Goal: Check status: Check status

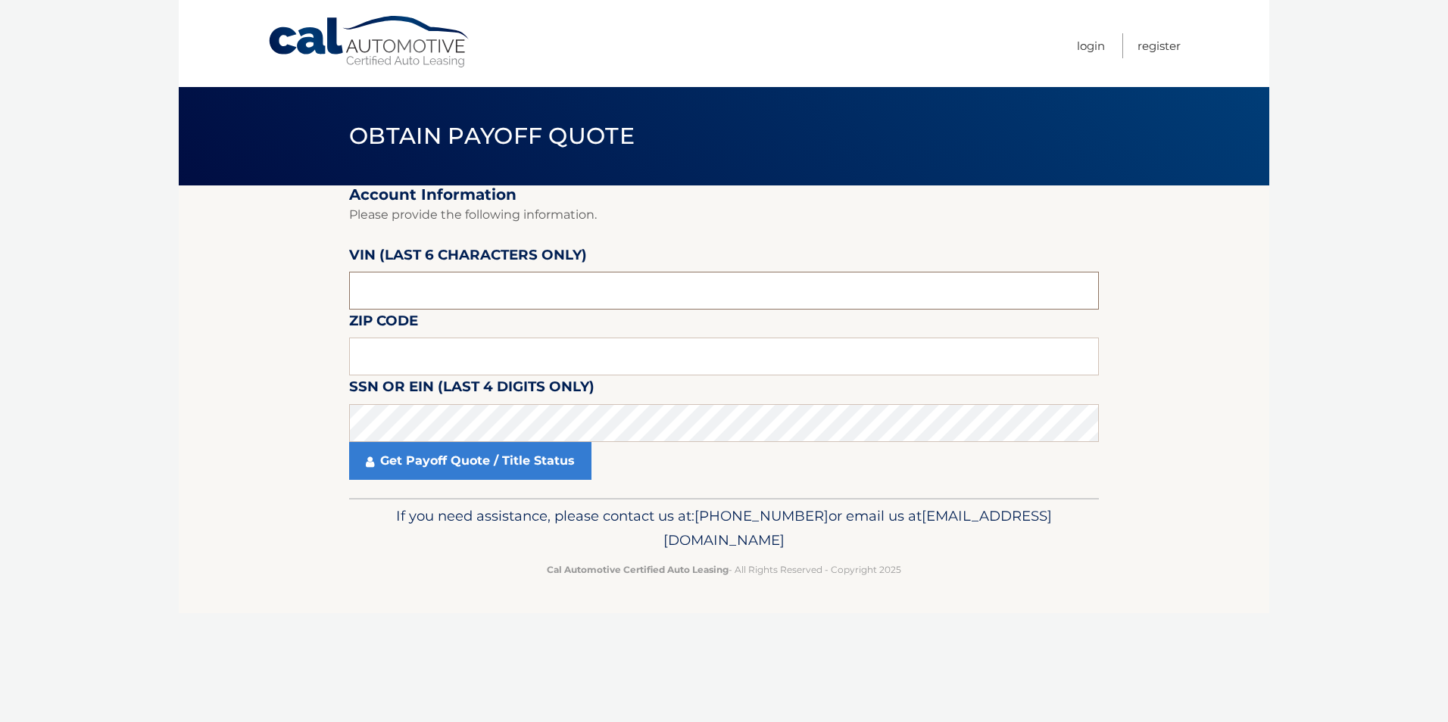
click at [449, 292] on input "text" at bounding box center [724, 291] width 750 height 38
click at [450, 351] on input "text" at bounding box center [724, 357] width 750 height 38
type input "08527"
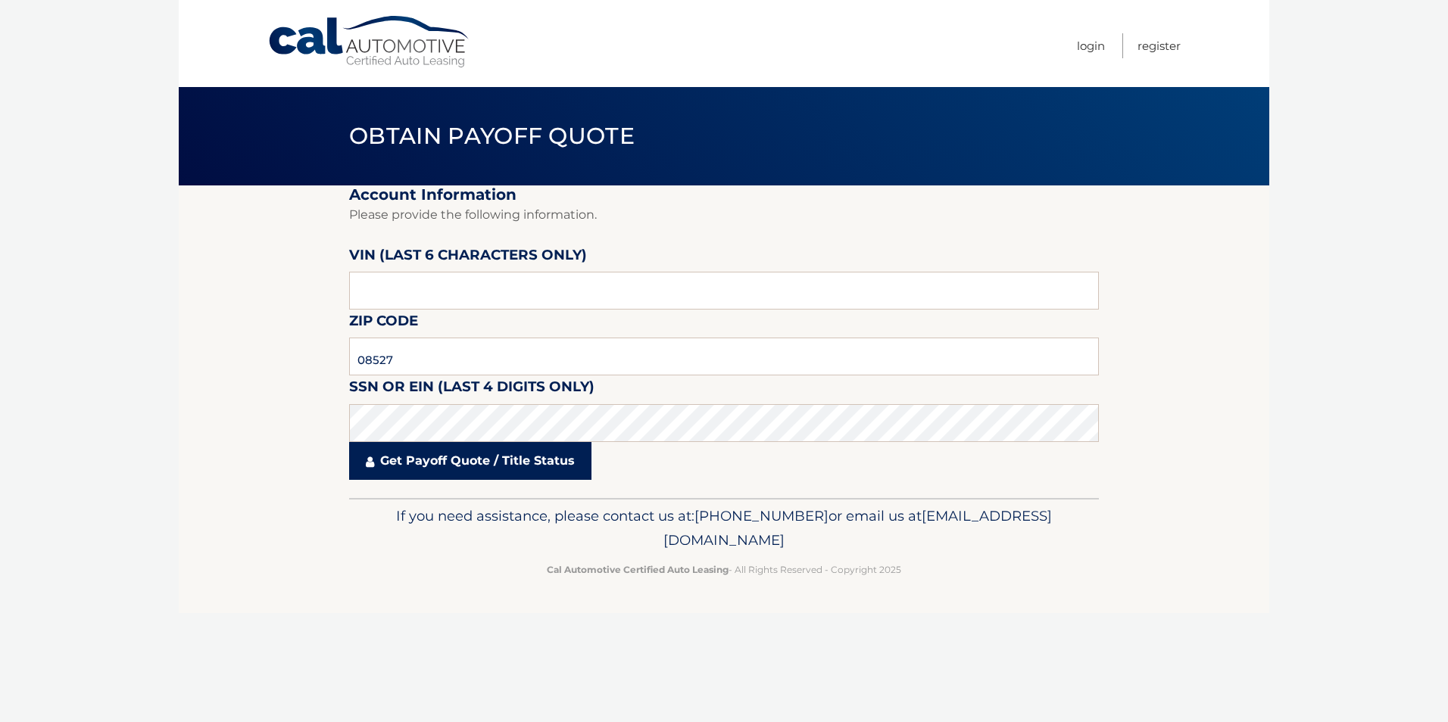
click at [460, 464] on link "Get Payoff Quote / Title Status" at bounding box center [470, 461] width 242 height 38
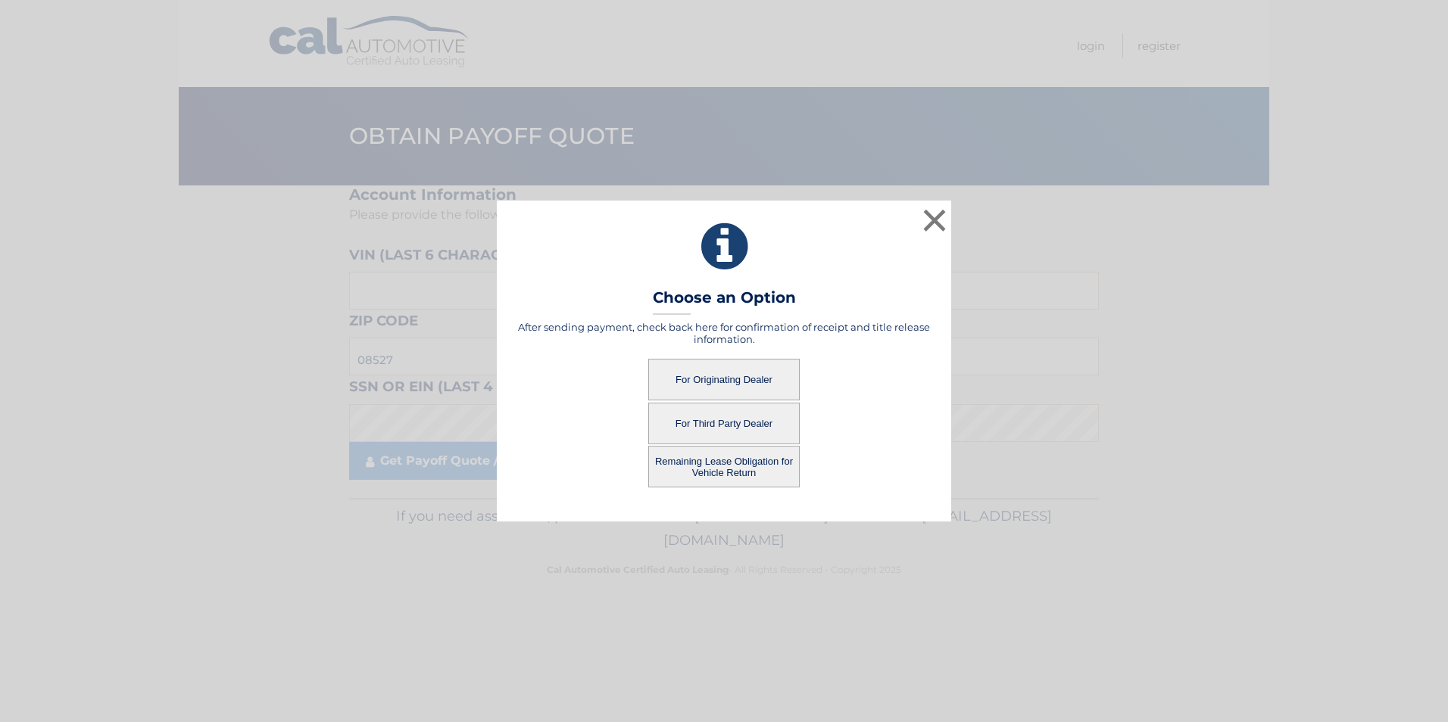
click at [714, 379] on button "For Originating Dealer" at bounding box center [723, 380] width 151 height 42
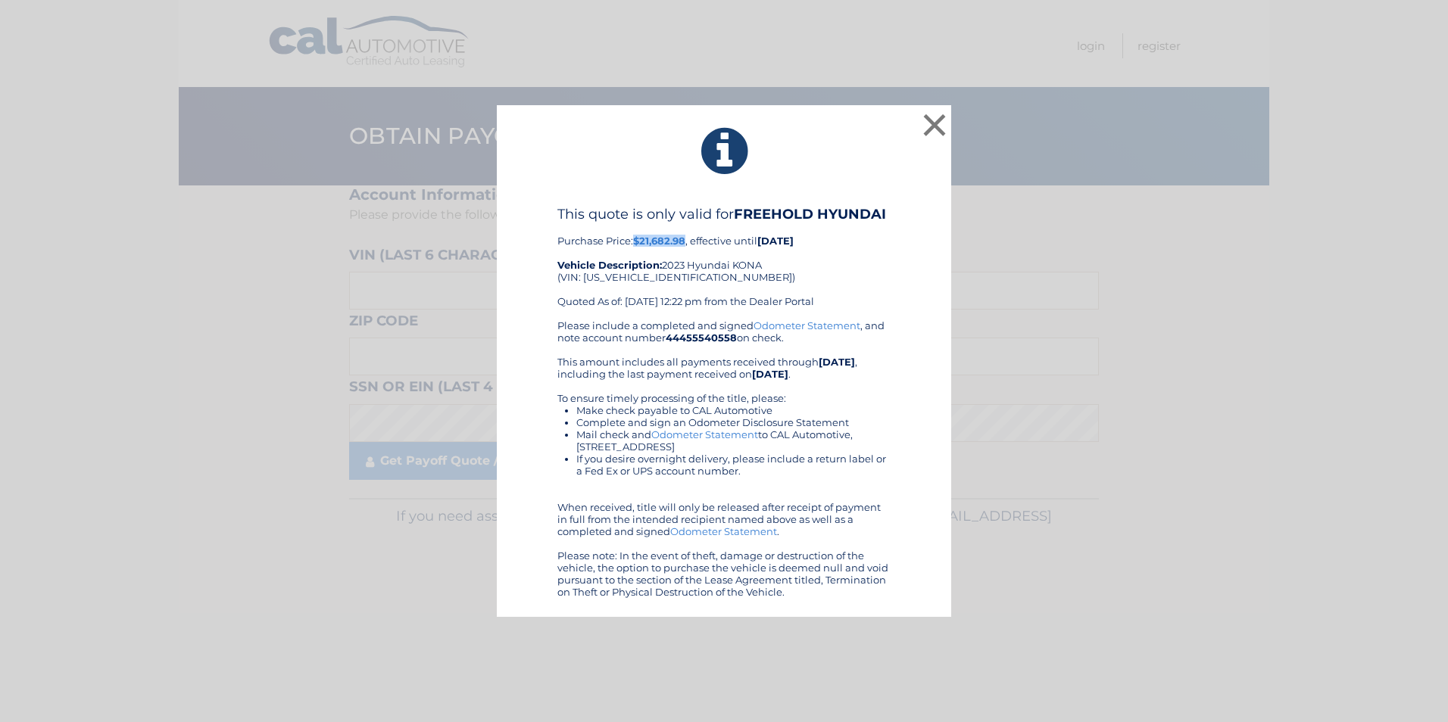
drag, startPoint x: 635, startPoint y: 239, endPoint x: 688, endPoint y: 239, distance: 53.0
click at [688, 239] on div "This quote is only valid for FREEHOLD HYUNDAI Purchase Price: $21,682.98 , effe…" at bounding box center [723, 263] width 333 height 114
drag, startPoint x: 688, startPoint y: 239, endPoint x: 672, endPoint y: 240, distance: 15.9
copy b "$21,682.98"
click at [75, 465] on div "× This quote is only valid for FREEHOLD HYUNDAI Purchase Price: $21,682.98 , ef…" at bounding box center [723, 361] width 1435 height 512
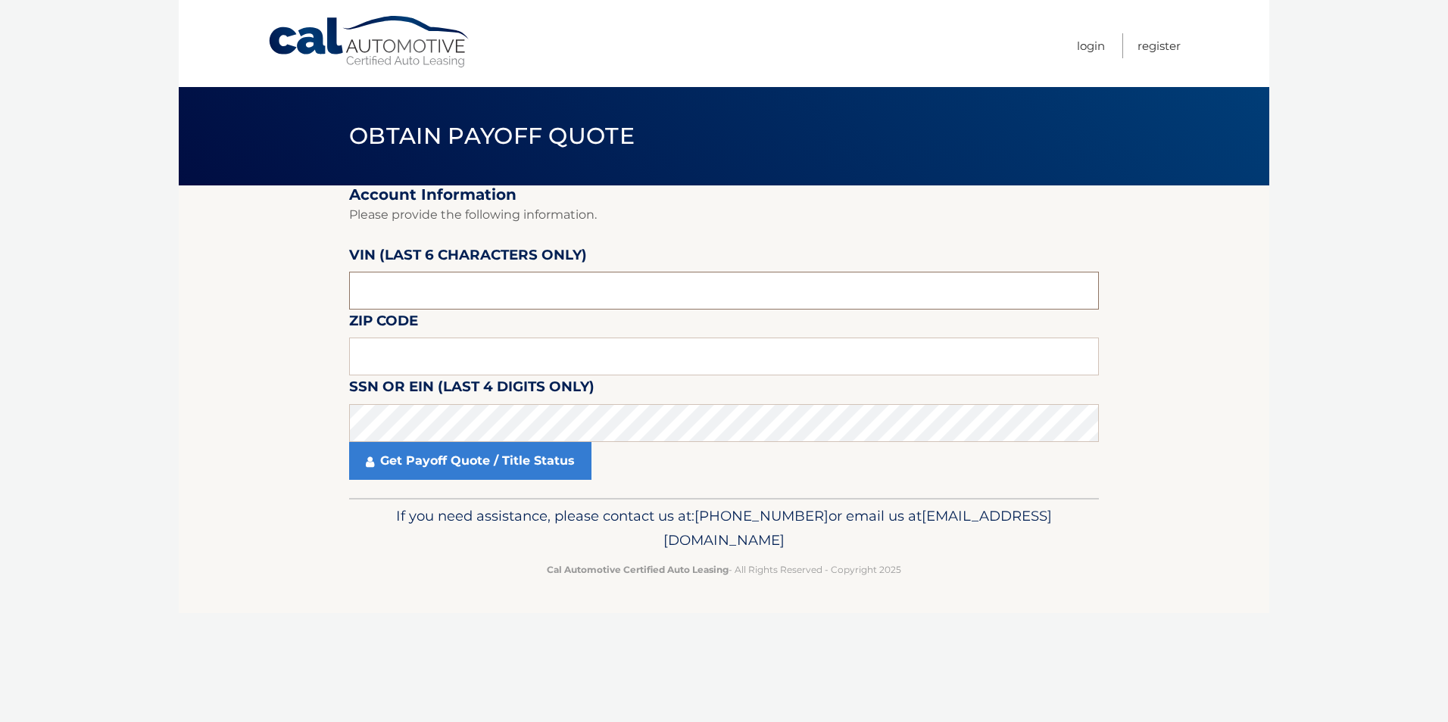
click at [410, 286] on input "text" at bounding box center [724, 291] width 750 height 38
click at [466, 295] on input "text" at bounding box center [724, 291] width 750 height 38
click at [419, 354] on input "text" at bounding box center [724, 357] width 750 height 38
type input "08527"
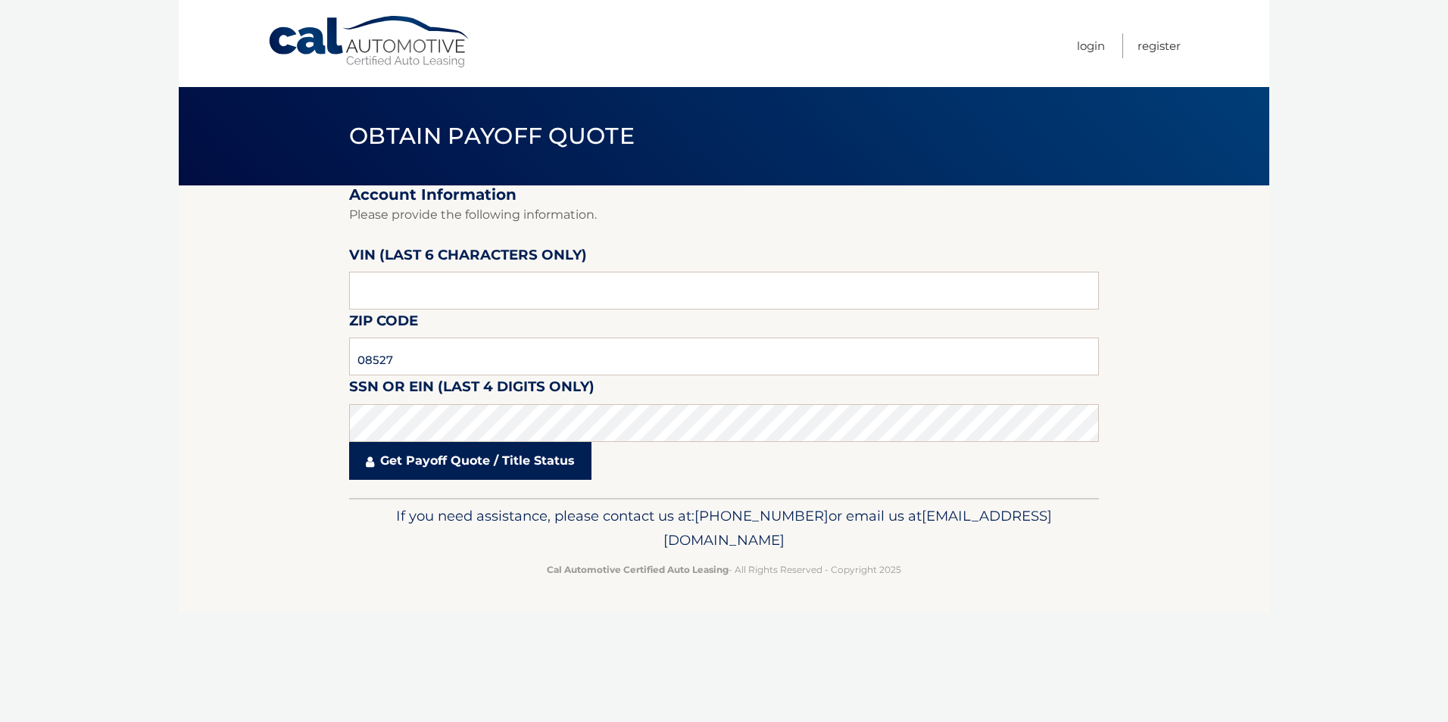
click at [401, 460] on link "Get Payoff Quote / Title Status" at bounding box center [470, 461] width 242 height 38
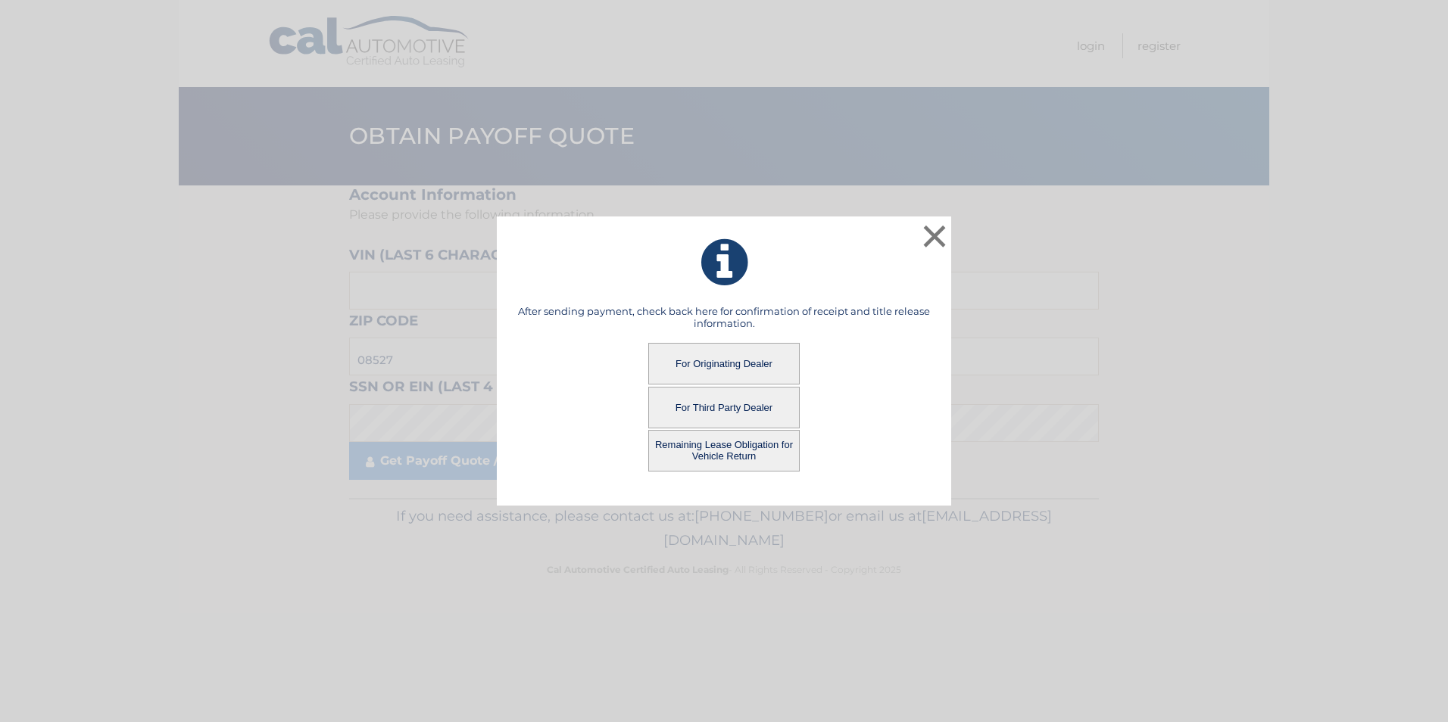
click at [686, 453] on button "Remaining Lease Obligation for Vehicle Return" at bounding box center [723, 451] width 151 height 42
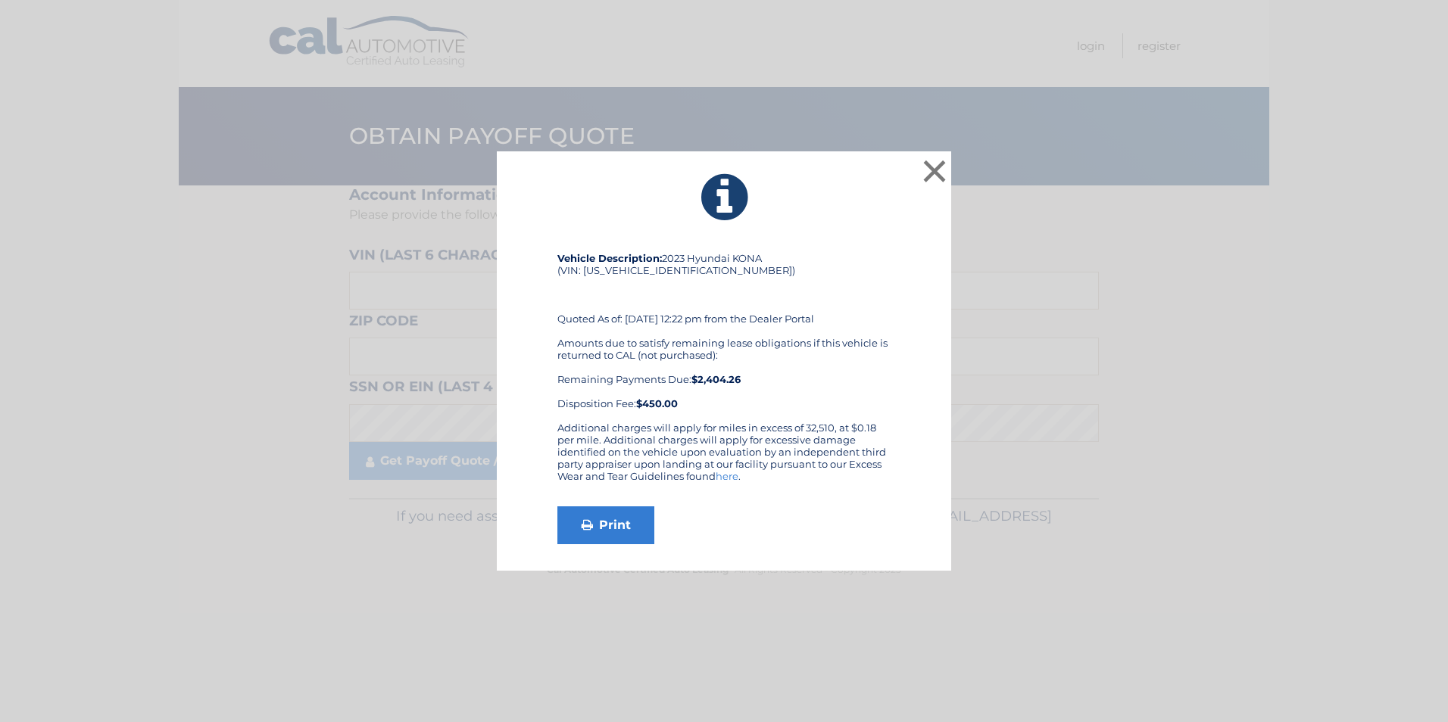
click at [719, 314] on div "Vehicle Description: 2023 Hyundai KONA (VIN: [US_VEHICLE_IDENTIFICATION_NUMBER]…" at bounding box center [723, 337] width 333 height 170
click at [933, 175] on button "×" at bounding box center [934, 171] width 30 height 30
